Goal: Task Accomplishment & Management: Manage account settings

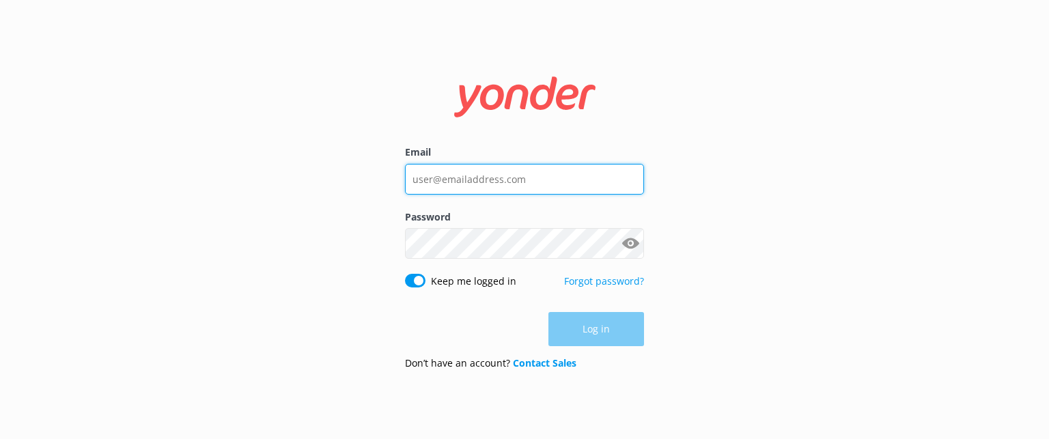
type input "[EMAIL_ADDRESS][DOMAIN_NAME]"
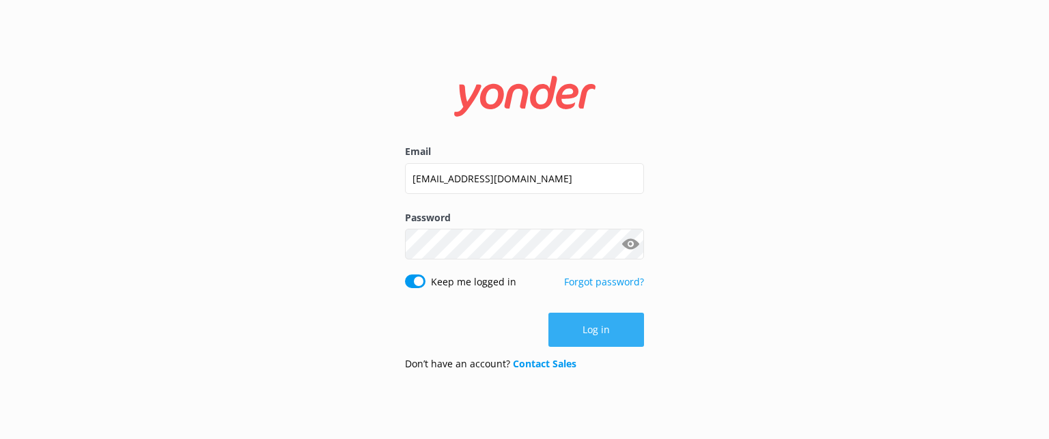
click at [634, 333] on button "Log in" at bounding box center [596, 330] width 96 height 34
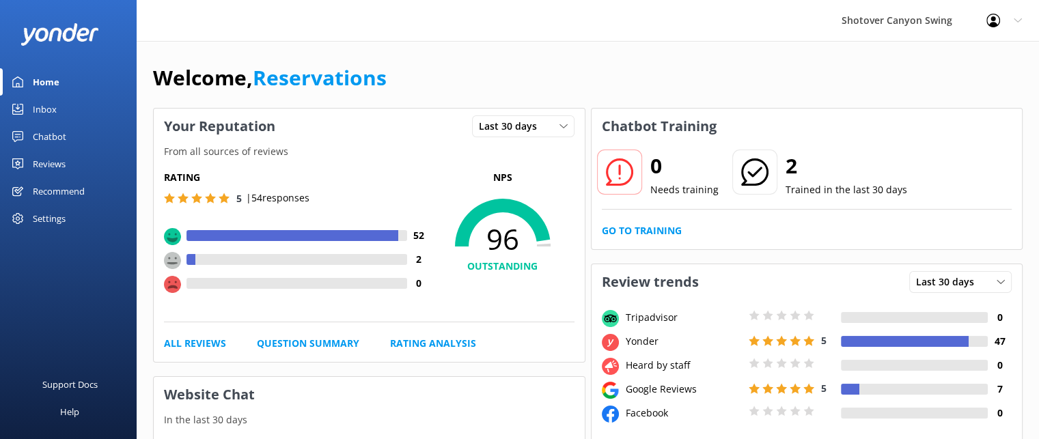
click at [34, 162] on div "Reviews" at bounding box center [49, 163] width 33 height 27
